Goal: Transaction & Acquisition: Book appointment/travel/reservation

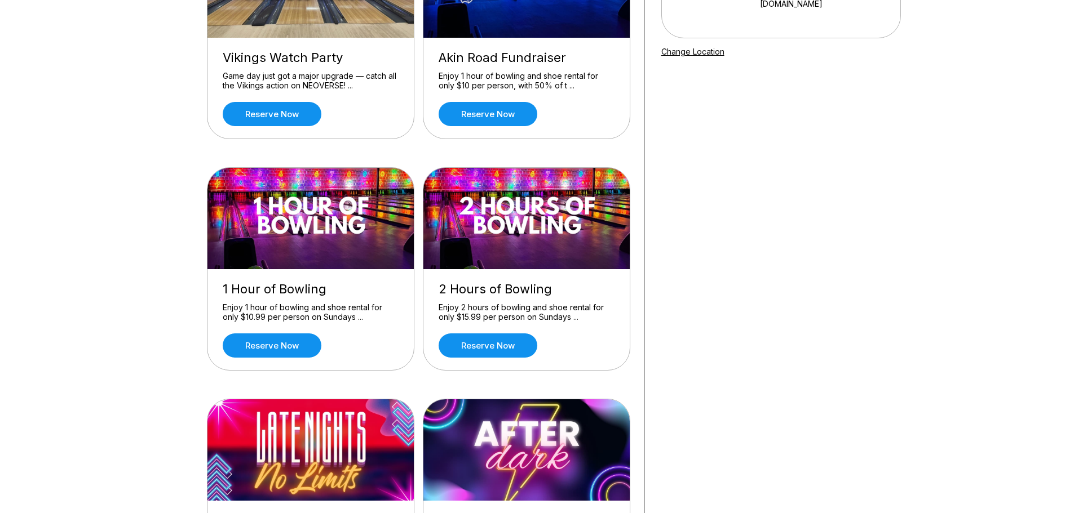
scroll to position [169, 0]
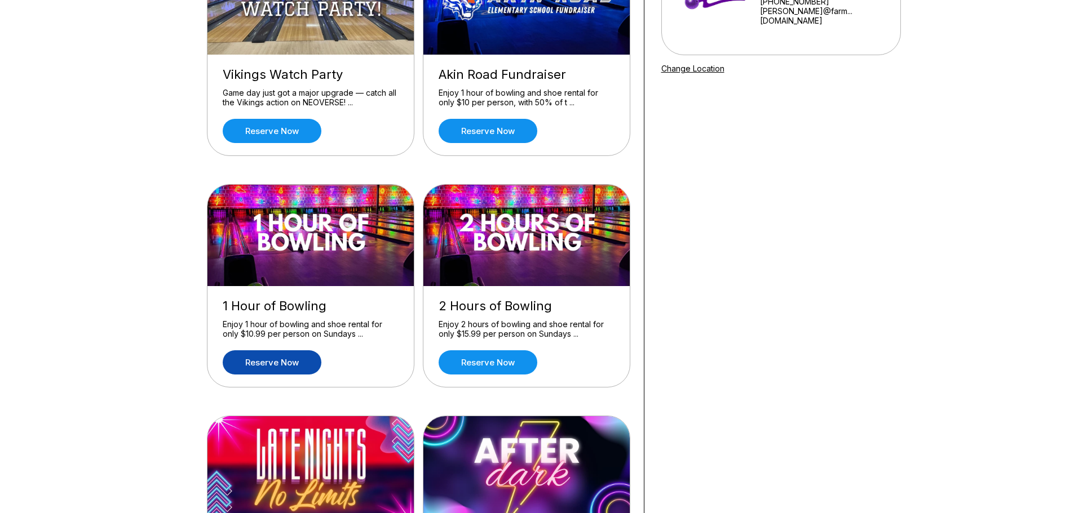
click at [314, 357] on link "Reserve now" at bounding box center [272, 363] width 99 height 24
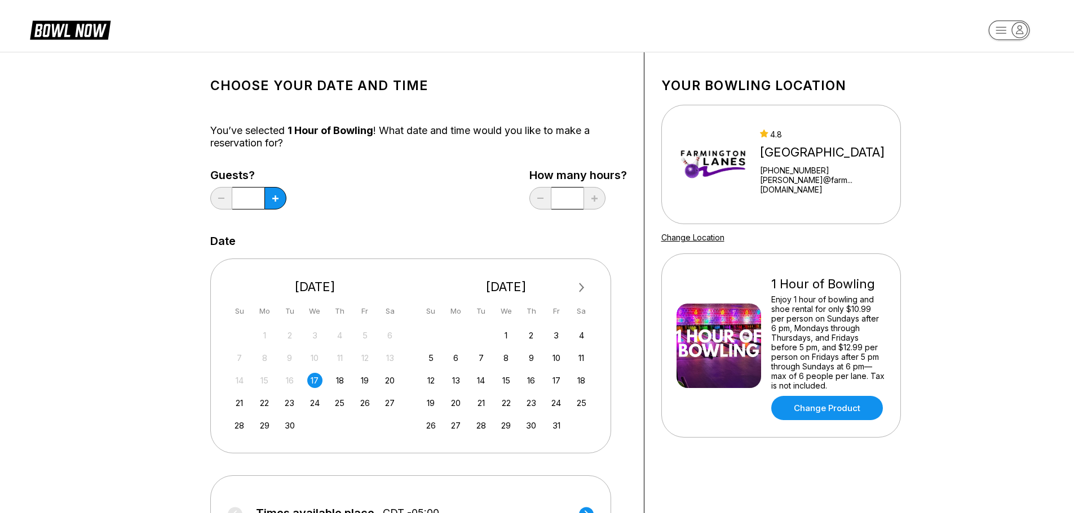
click at [462, 260] on div "Next Month [DATE] Su Mo Tu We Th Fr Sa 31 1 2 3 4 5 6 7 8 9 10 11 12 13 14 15 1…" at bounding box center [410, 356] width 401 height 194
click at [441, 208] on div "Guests? * How many hours? *" at bounding box center [418, 192] width 417 height 46
click at [274, 201] on icon at bounding box center [275, 199] width 6 height 6
click at [217, 202] on button at bounding box center [221, 198] width 22 height 23
type input "*"
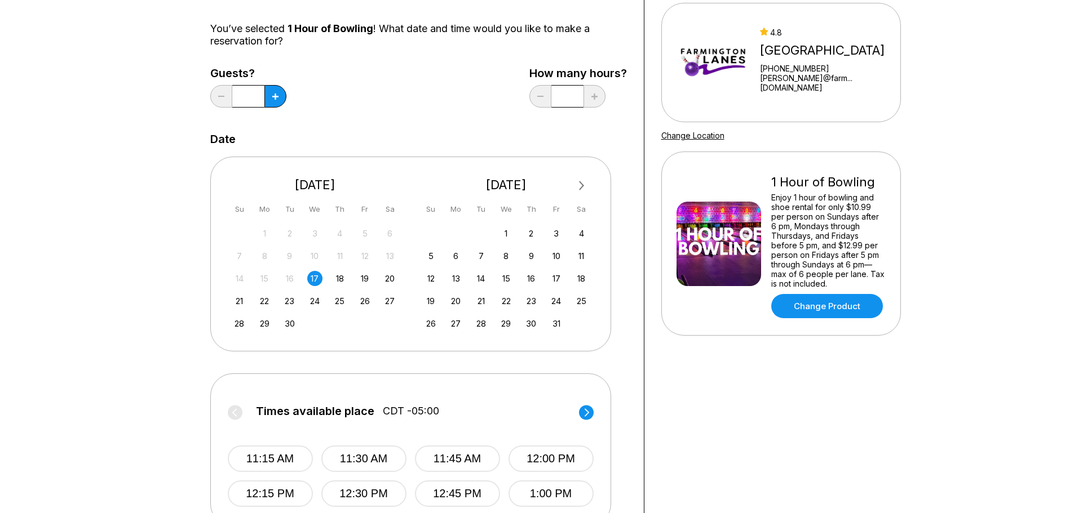
scroll to position [225, 0]
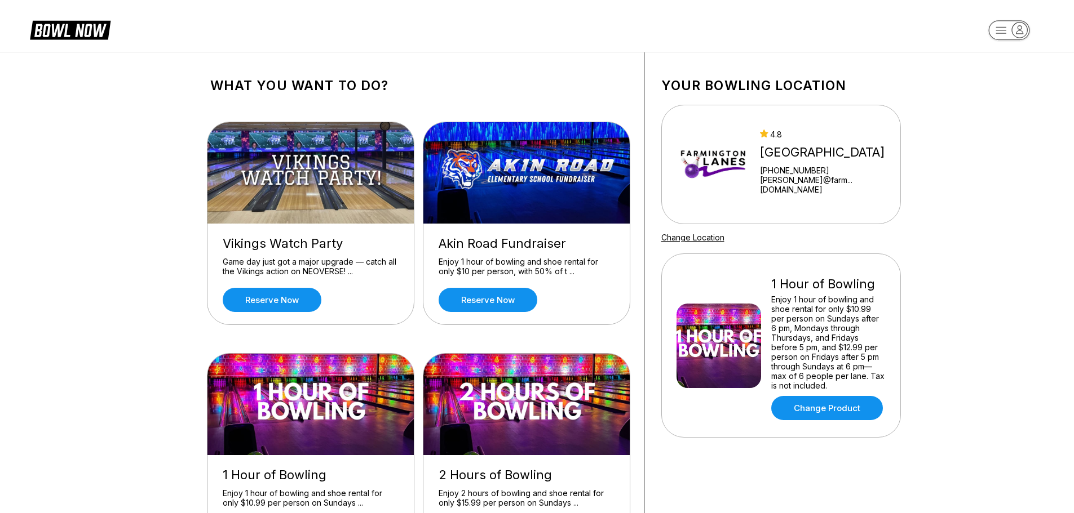
click at [90, 27] on icon at bounding box center [78, 30] width 28 height 13
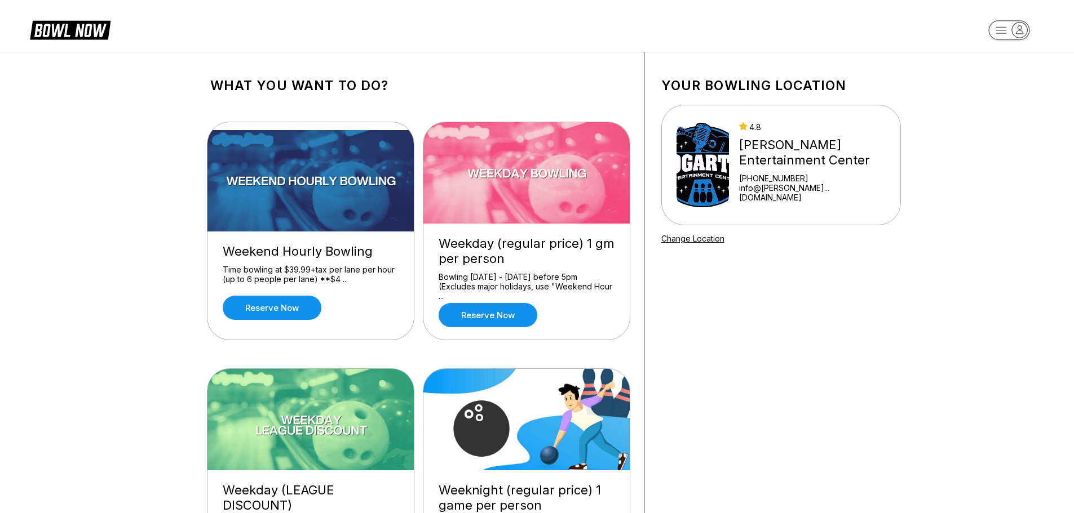
click at [1020, 30] on icon "button" at bounding box center [1019, 30] width 7 height 8
click at [1005, 67] on div "Log In / Sign Up" at bounding box center [1009, 64] width 78 height 20
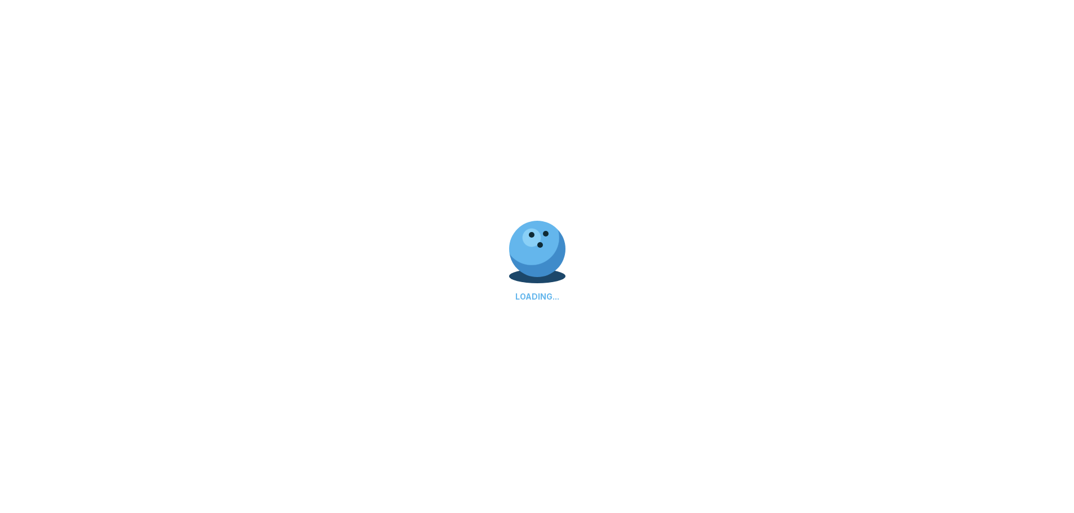
select select "**"
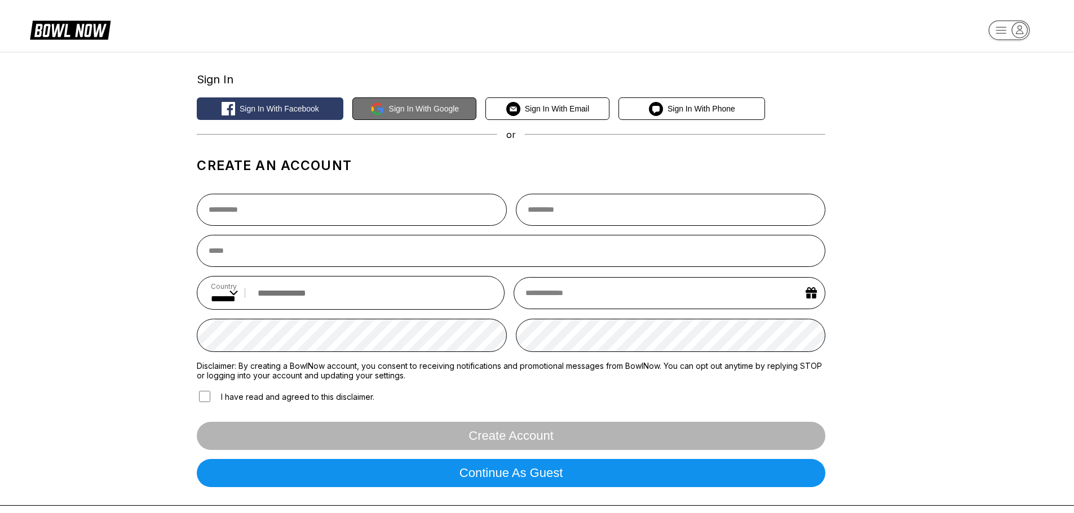
click at [386, 106] on button "Sign in with Google" at bounding box center [414, 109] width 124 height 23
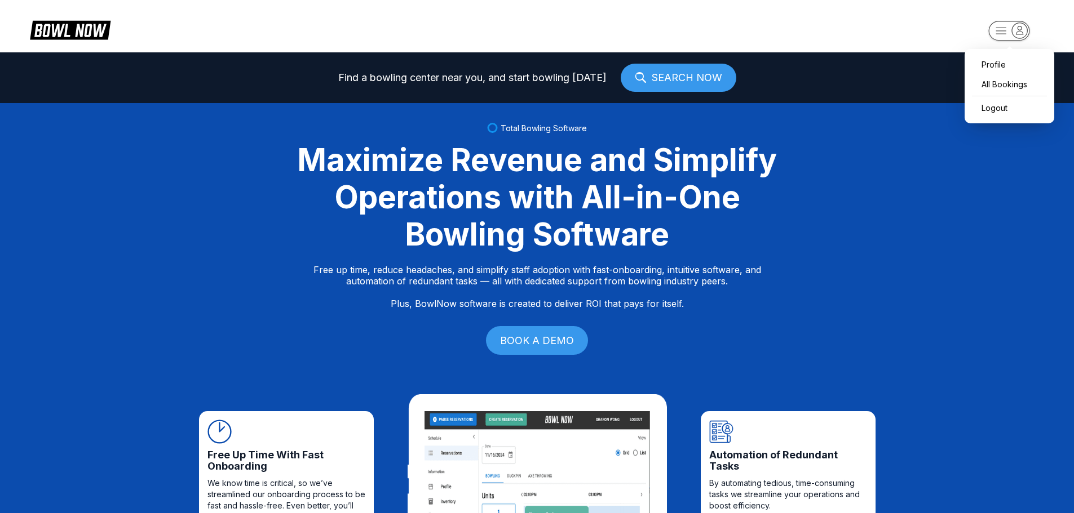
click at [1013, 32] on icon "button" at bounding box center [1019, 30] width 15 height 15
click at [993, 81] on div "All Bookings" at bounding box center [1009, 84] width 78 height 20
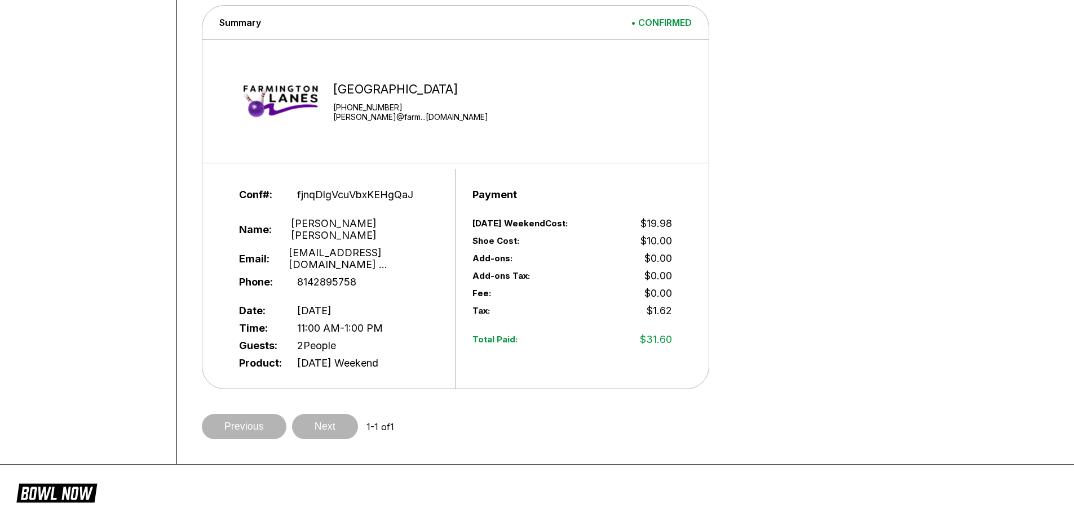
scroll to position [169, 0]
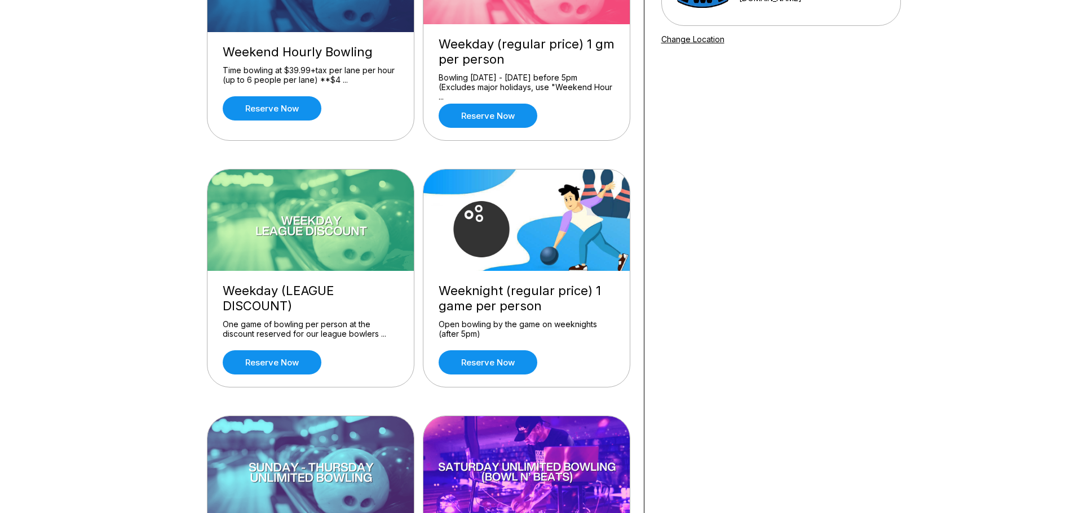
scroll to position [202, 0]
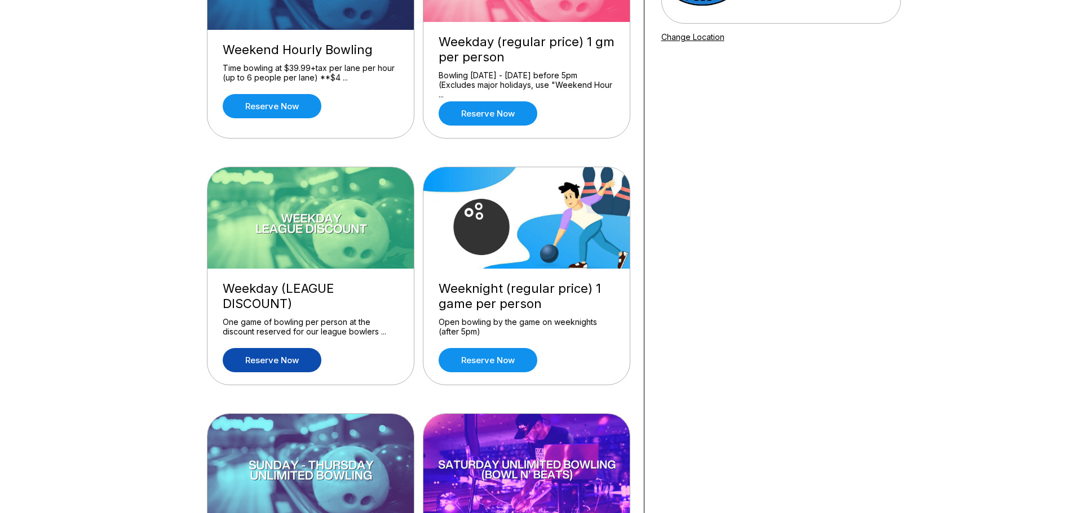
click at [304, 357] on link "Reserve now" at bounding box center [272, 360] width 99 height 24
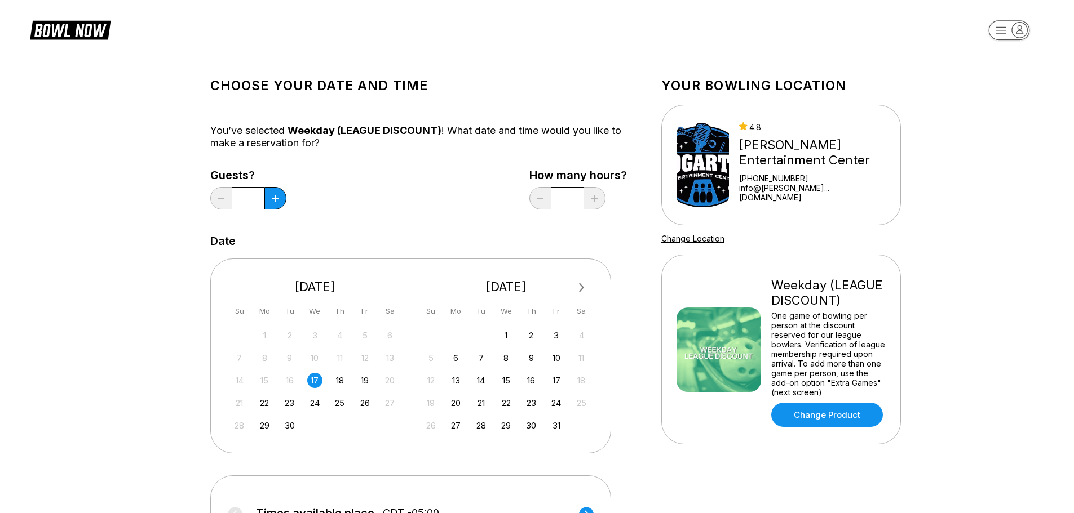
click at [1031, 259] on div "Choose your Date and time You’ve selected Weekday (LEAGUE DISCOUNT) ! What date…" at bounding box center [537, 373] width 1074 height 643
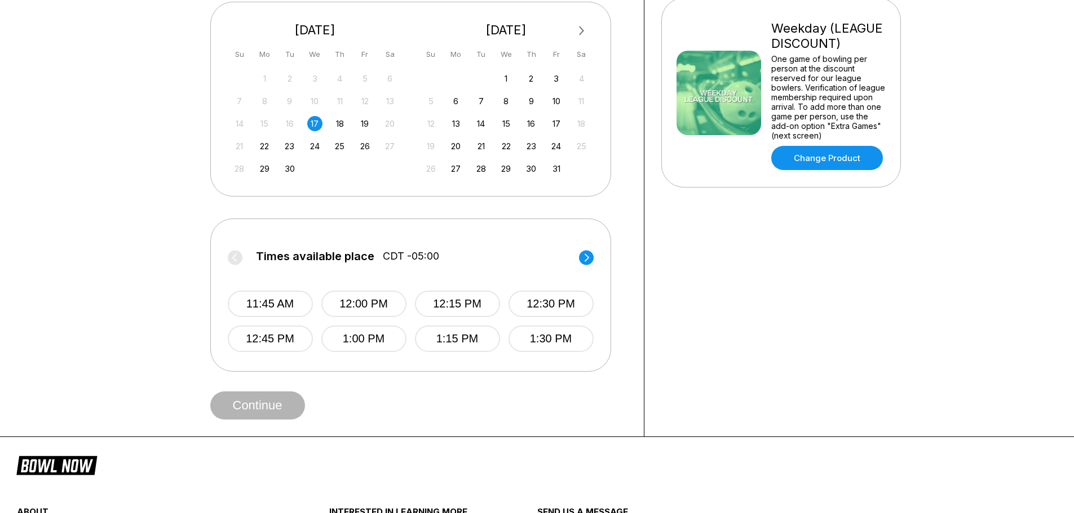
scroll to position [282, 0]
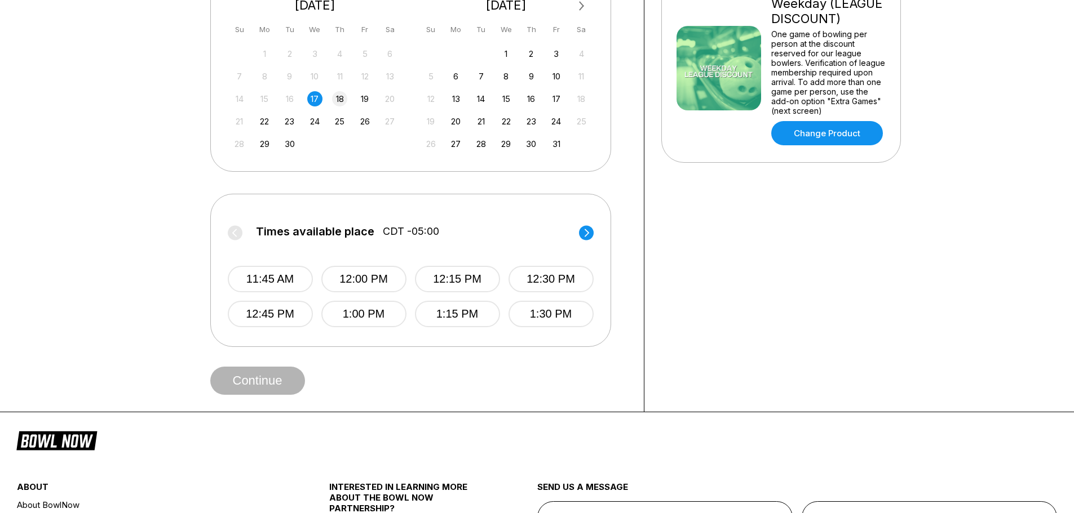
click at [337, 99] on div "18" at bounding box center [339, 98] width 15 height 15
click at [589, 228] on circle at bounding box center [586, 232] width 15 height 15
click at [459, 266] on button "11:30 AM" at bounding box center [457, 279] width 85 height 26
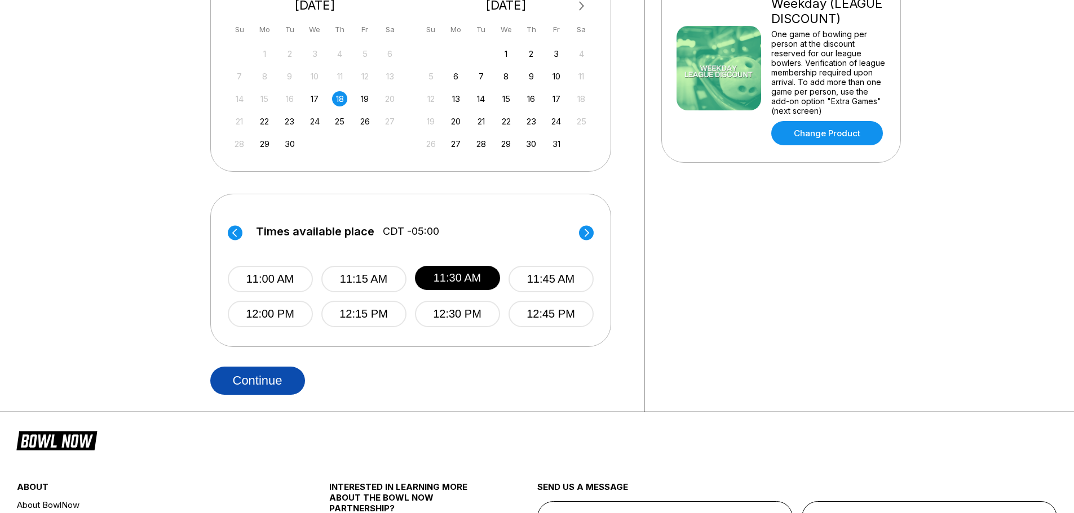
click at [243, 387] on button "Continue" at bounding box center [257, 381] width 95 height 28
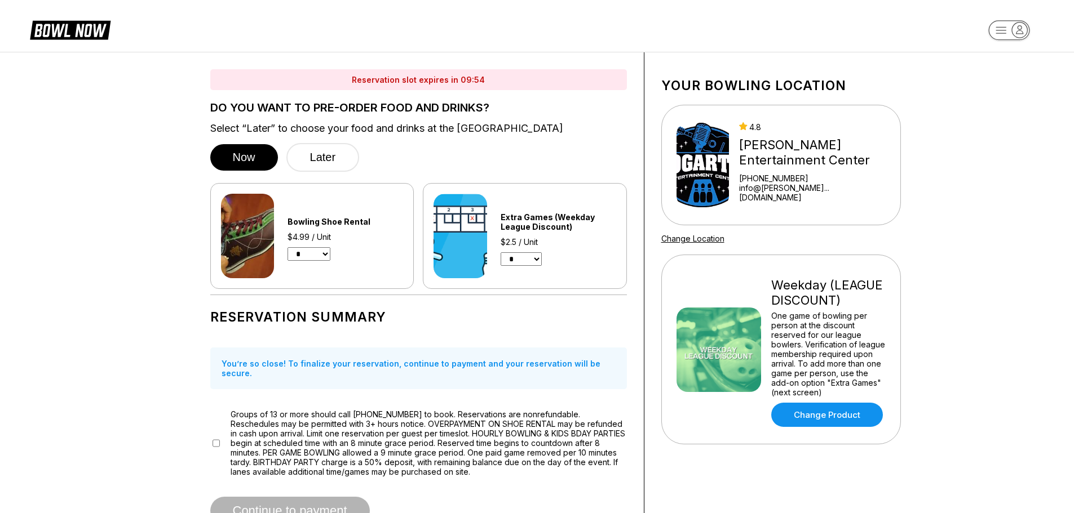
click at [539, 264] on select "* * * * * *" at bounding box center [520, 259] width 41 height 14
select select "*"
click at [500, 252] on select "* * * * * *" at bounding box center [520, 259] width 41 height 14
click at [152, 287] on div "Reservation slot expires in 09:52 DO YOU WANT TO PRE-ORDER FOOD AND DRINKS? Sel…" at bounding box center [537, 519] width 1074 height 934
click at [335, 159] on button "Later" at bounding box center [322, 157] width 73 height 29
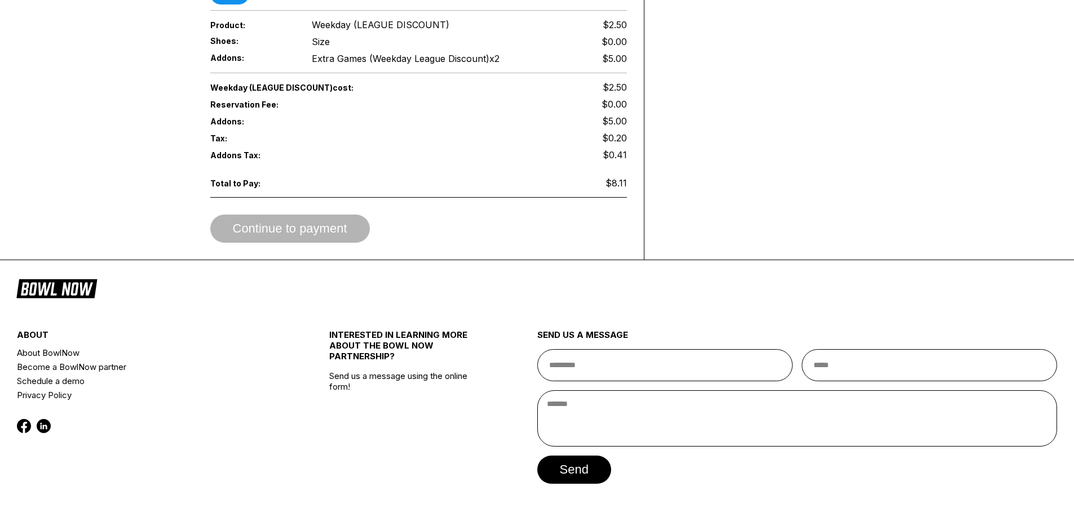
scroll to position [620, 0]
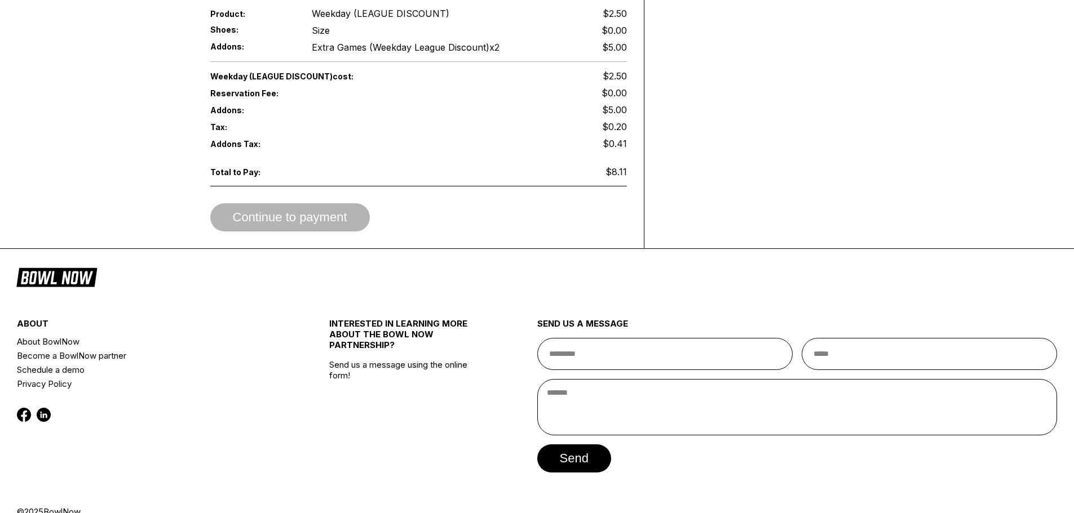
click at [278, 203] on div "Continue to payment" at bounding box center [418, 217] width 417 height 28
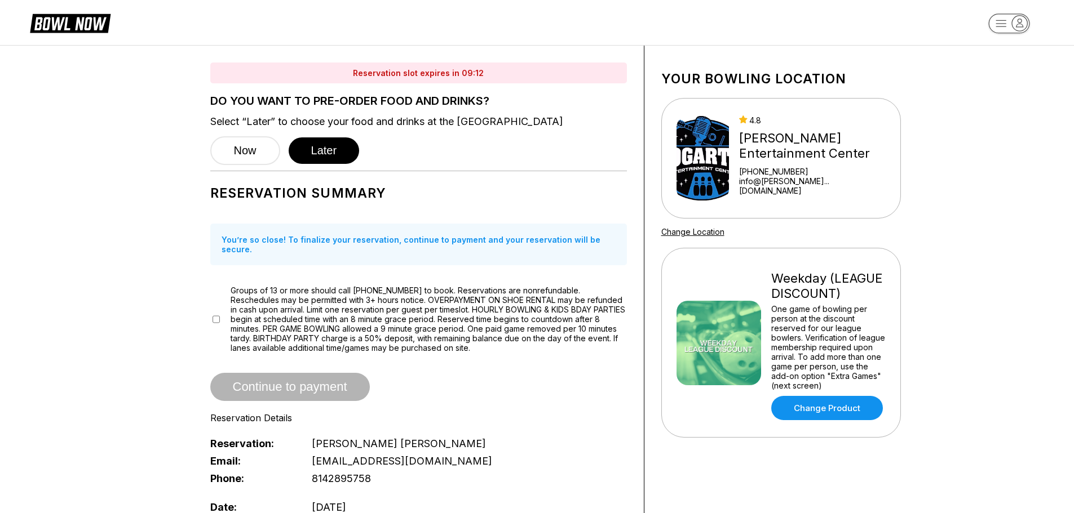
scroll to position [0, 0]
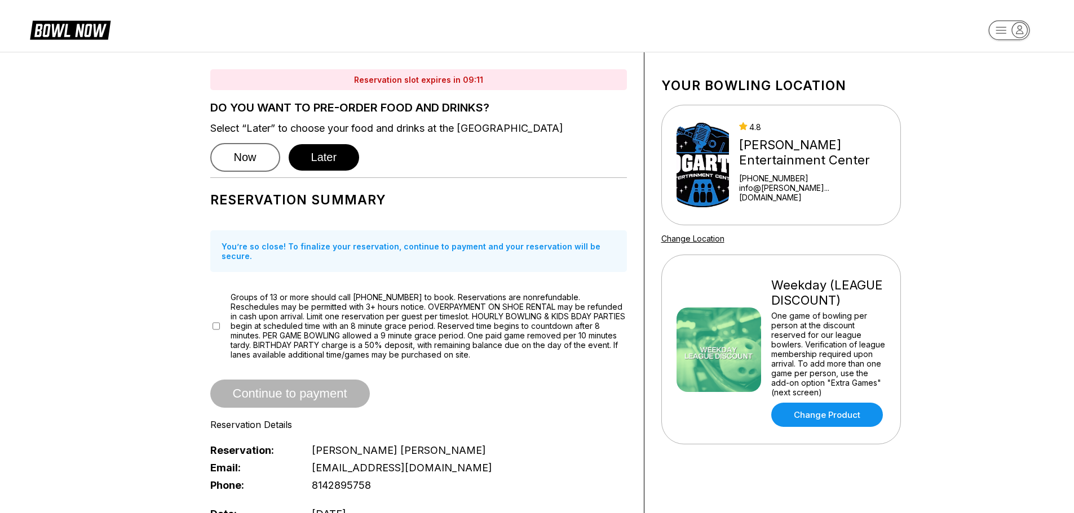
click at [236, 161] on button "Now" at bounding box center [245, 157] width 70 height 29
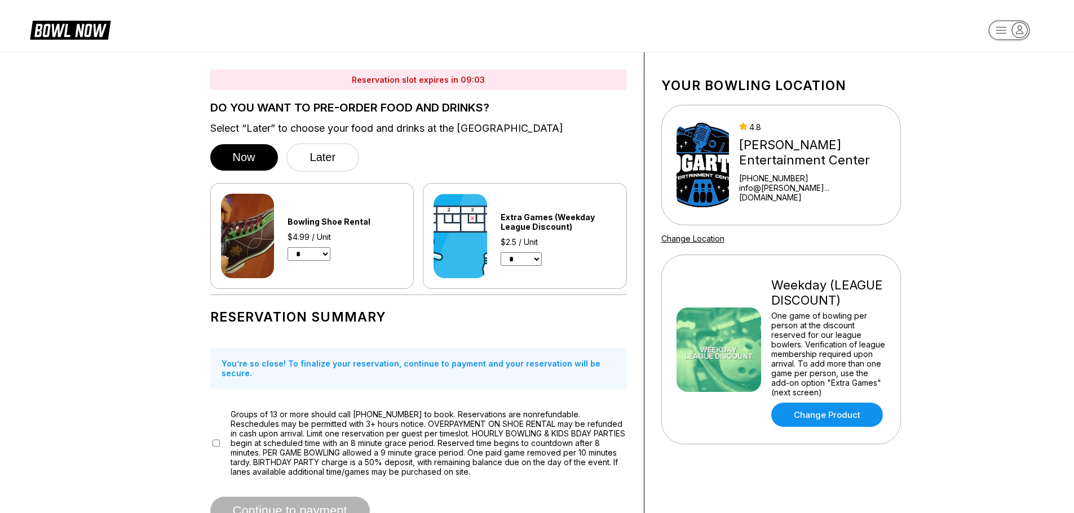
click at [538, 258] on select "* * * * * *" at bounding box center [520, 259] width 41 height 14
select select "*"
click at [500, 252] on select "* * * * * *" at bounding box center [520, 259] width 41 height 14
click at [583, 292] on div "Reservation slot expires in 09:01 DO YOU WANT TO PRE-ORDER FOOD AND DRINKS? Sel…" at bounding box center [418, 518] width 451 height 933
click at [993, 183] on div "Reservation slot expires in 08:48 DO YOU WANT TO PRE-ORDER FOOD AND DRINKS? Sel…" at bounding box center [537, 519] width 1074 height 934
